Goal: Task Accomplishment & Management: Manage account settings

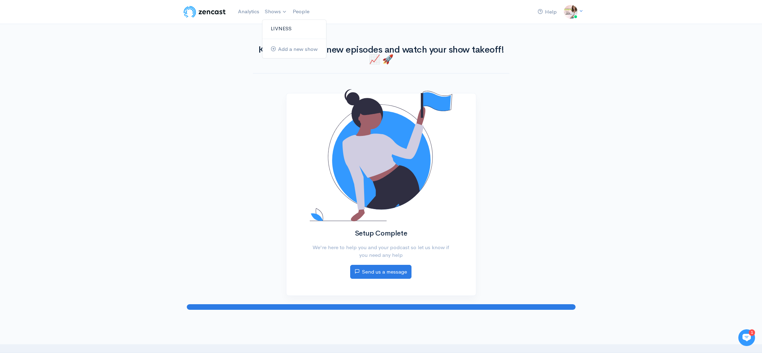
click at [291, 27] on link "LIVNESS" at bounding box center [294, 29] width 64 height 12
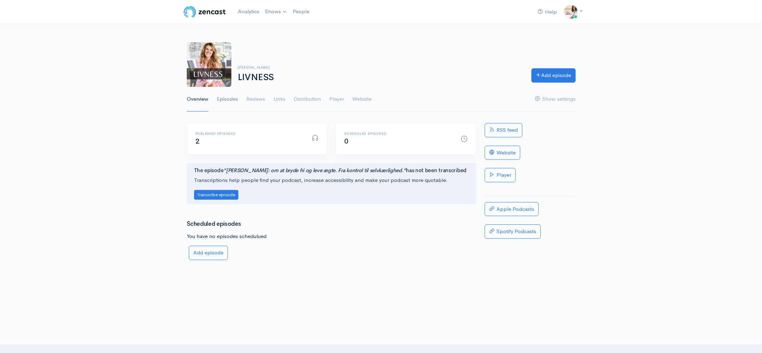
click at [233, 100] on link "Episodes" at bounding box center [227, 99] width 21 height 25
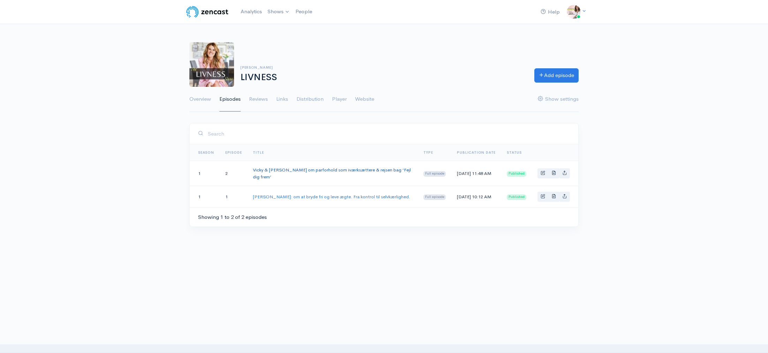
click at [276, 170] on link "Vicky & Patrick om parforhold som iværksættere & rejsen bag ‘Fejl dig frem’" at bounding box center [332, 173] width 158 height 13
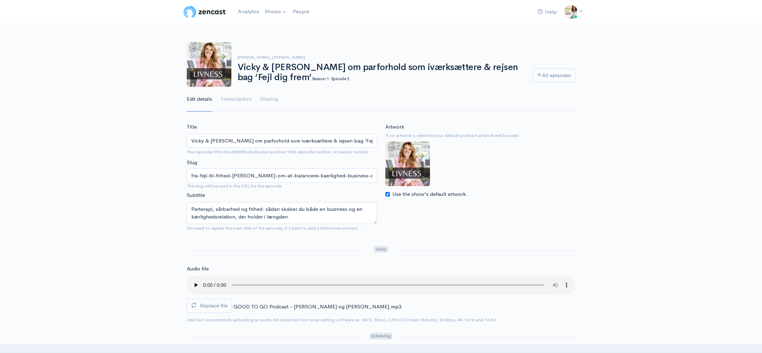
click at [204, 142] on input "Vicky & Patrick om parforhold som iværksættere & rejsen bag ‘Fejl dig frem’" at bounding box center [282, 141] width 190 height 14
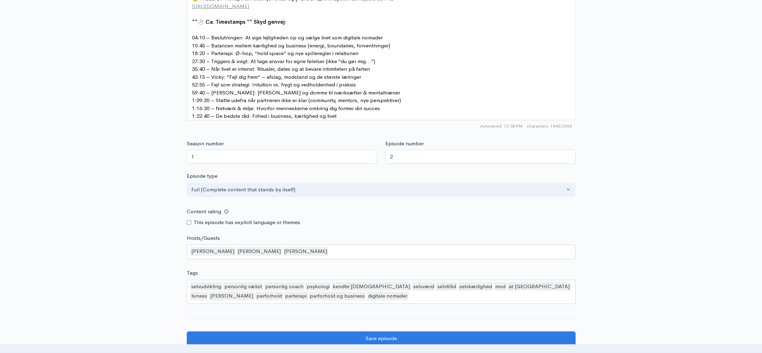
scroll to position [679, 0]
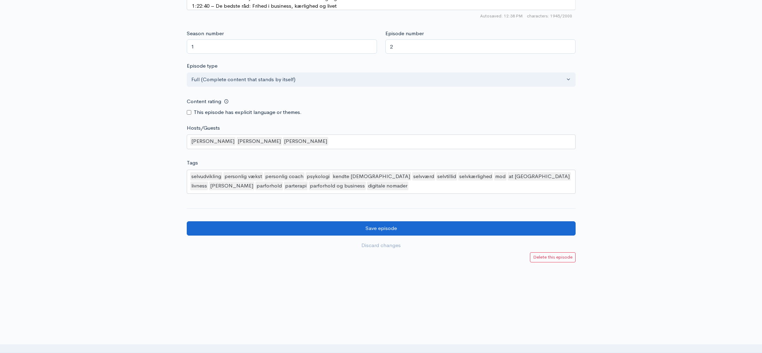
type input "Vickie & [PERSON_NAME] om parforhold som iværksættere & rejsen bag ‘Fejl dig fr…"
click at [393, 231] on input "Save episode" at bounding box center [381, 228] width 389 height 14
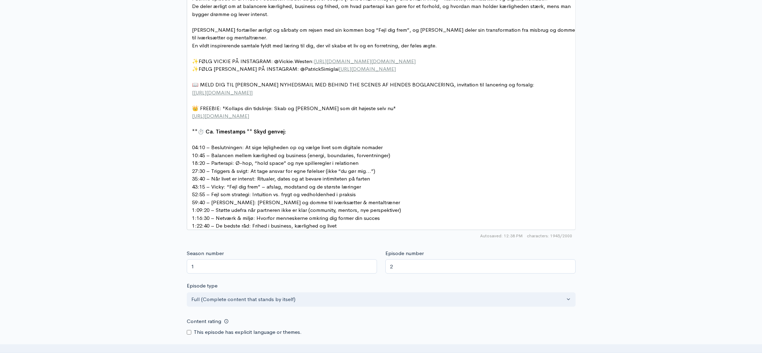
scroll to position [265, 0]
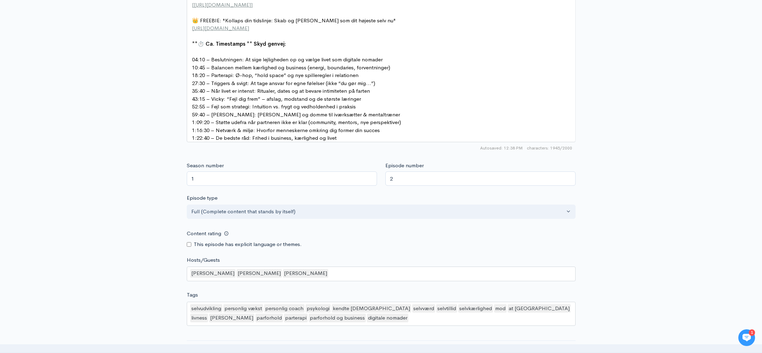
scroll to position [679, 0]
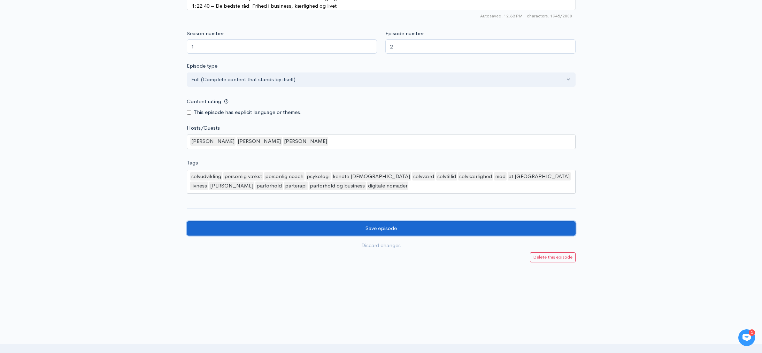
click at [449, 233] on input "Save episode" at bounding box center [381, 228] width 389 height 14
